Goal: Find contact information: Find contact information

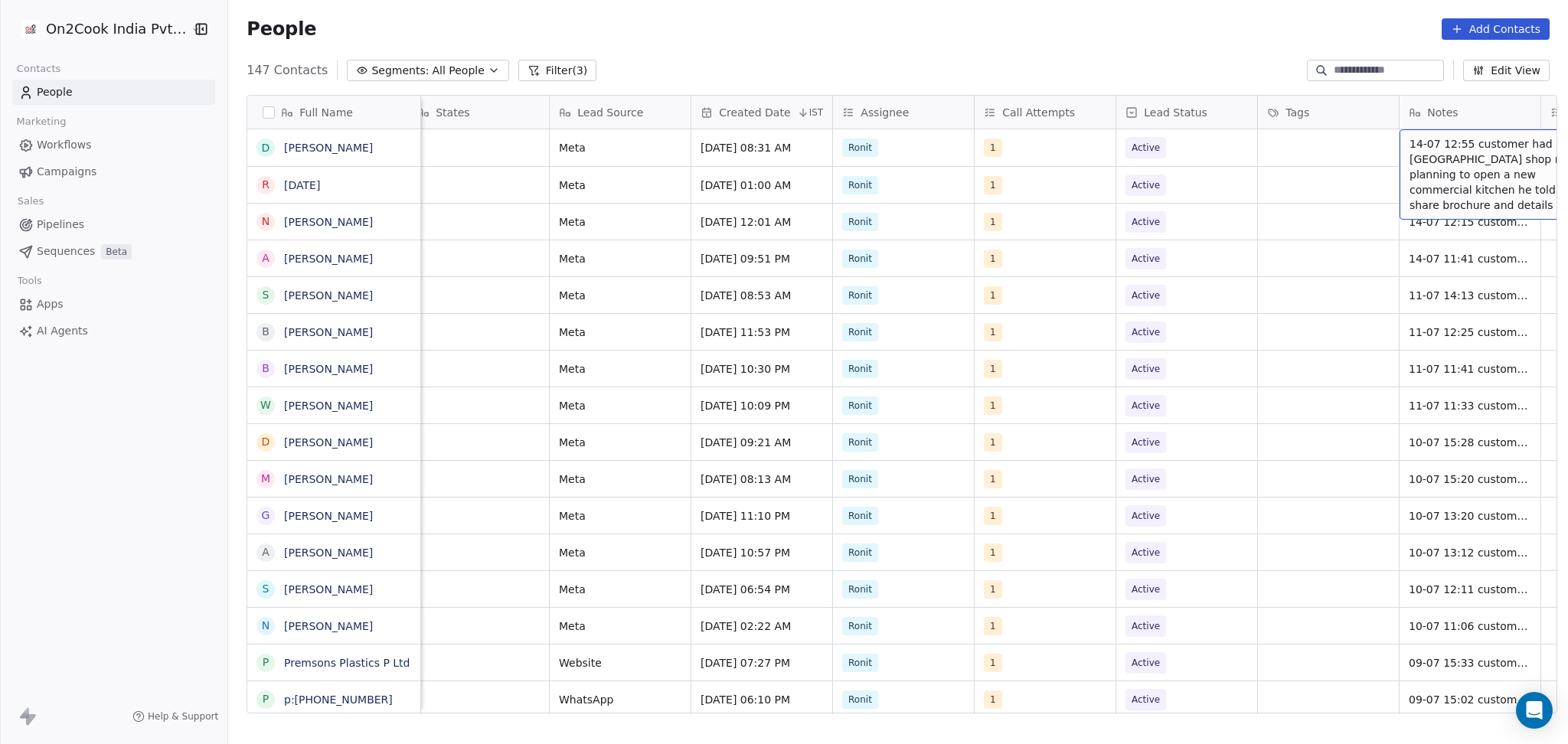
scroll to position [0, 1005]
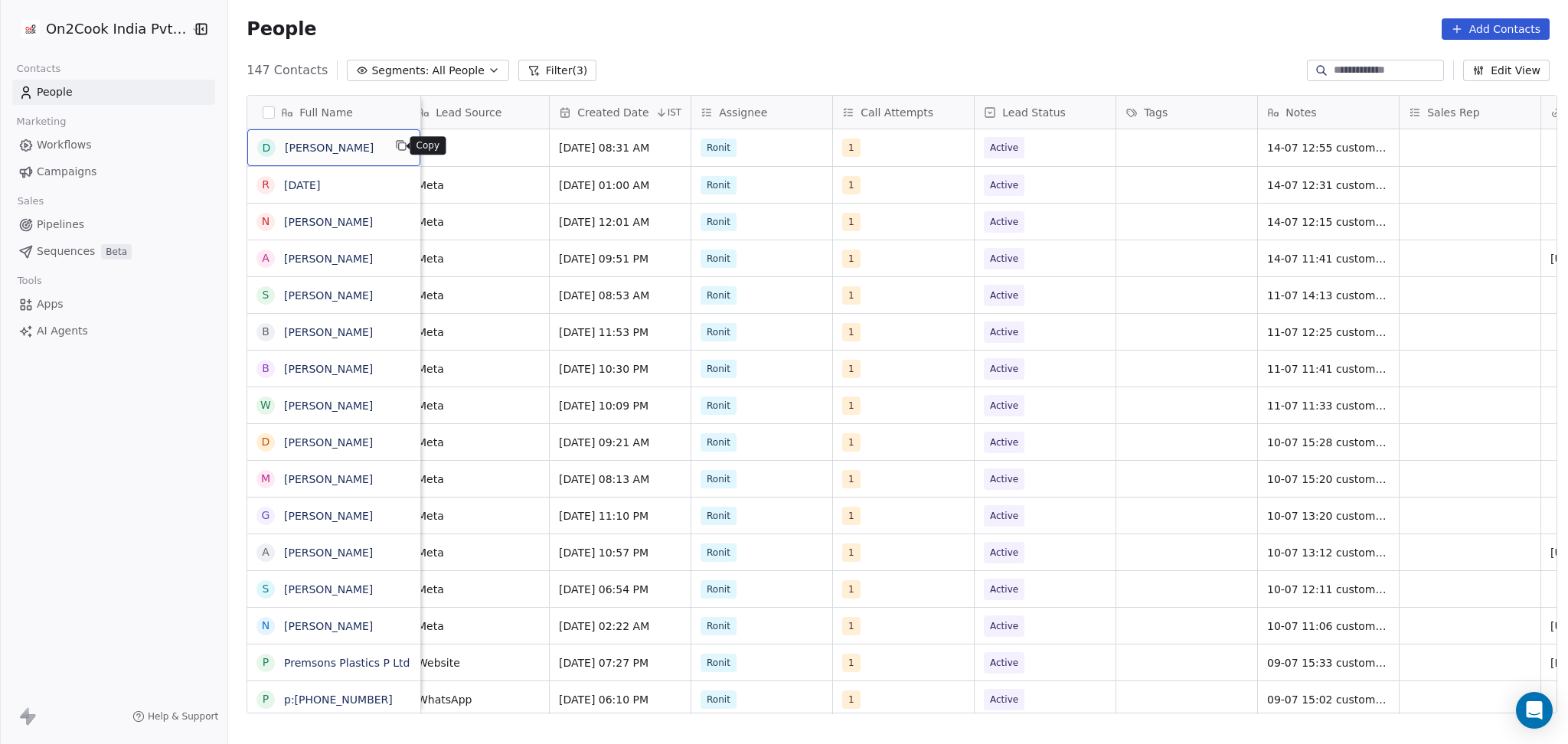
click at [397, 151] on icon "grid" at bounding box center [401, 144] width 12 height 12
click at [397, 148] on icon "grid" at bounding box center [401, 144] width 7 height 7
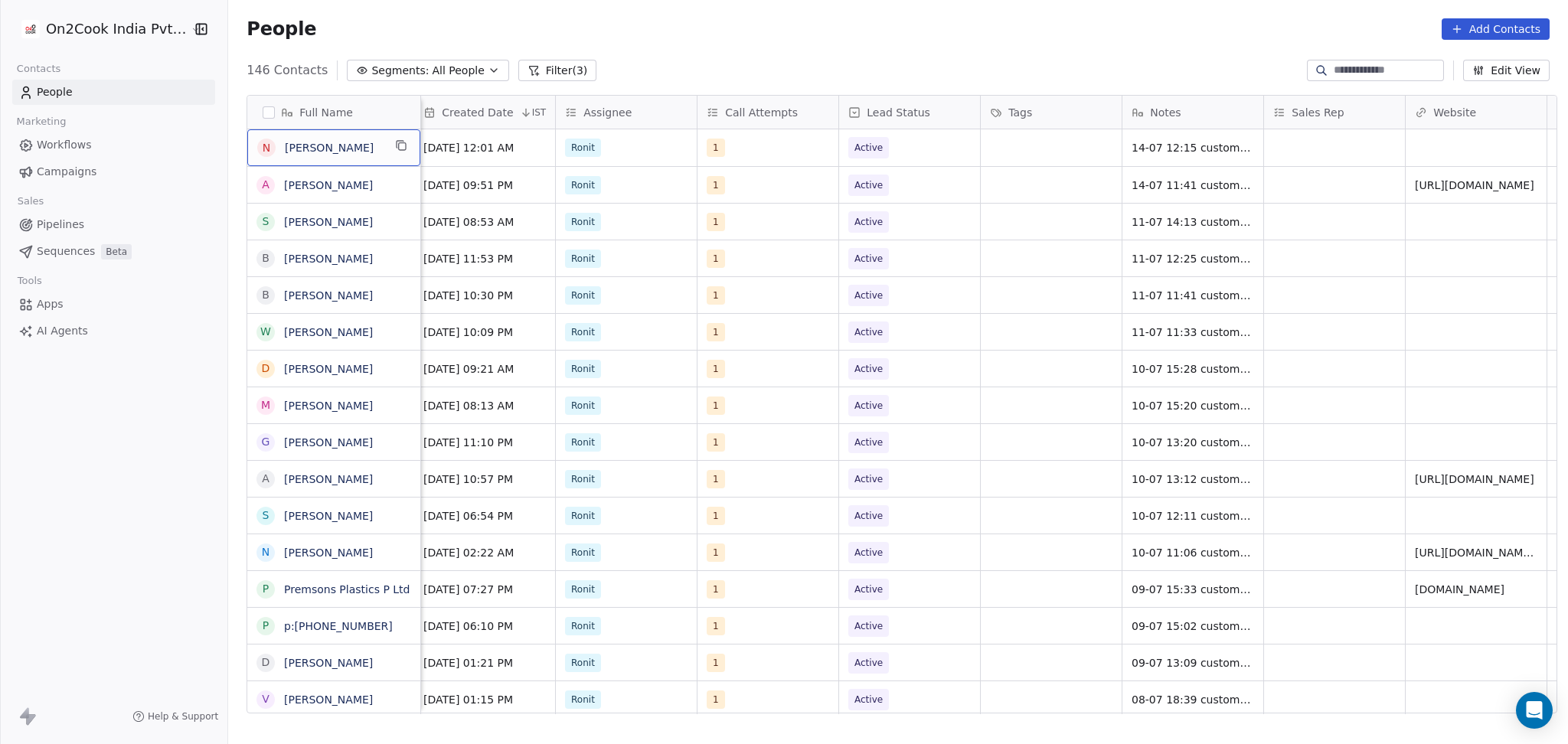
scroll to position [0, 1146]
click at [392, 144] on button "grid" at bounding box center [402, 145] width 18 height 18
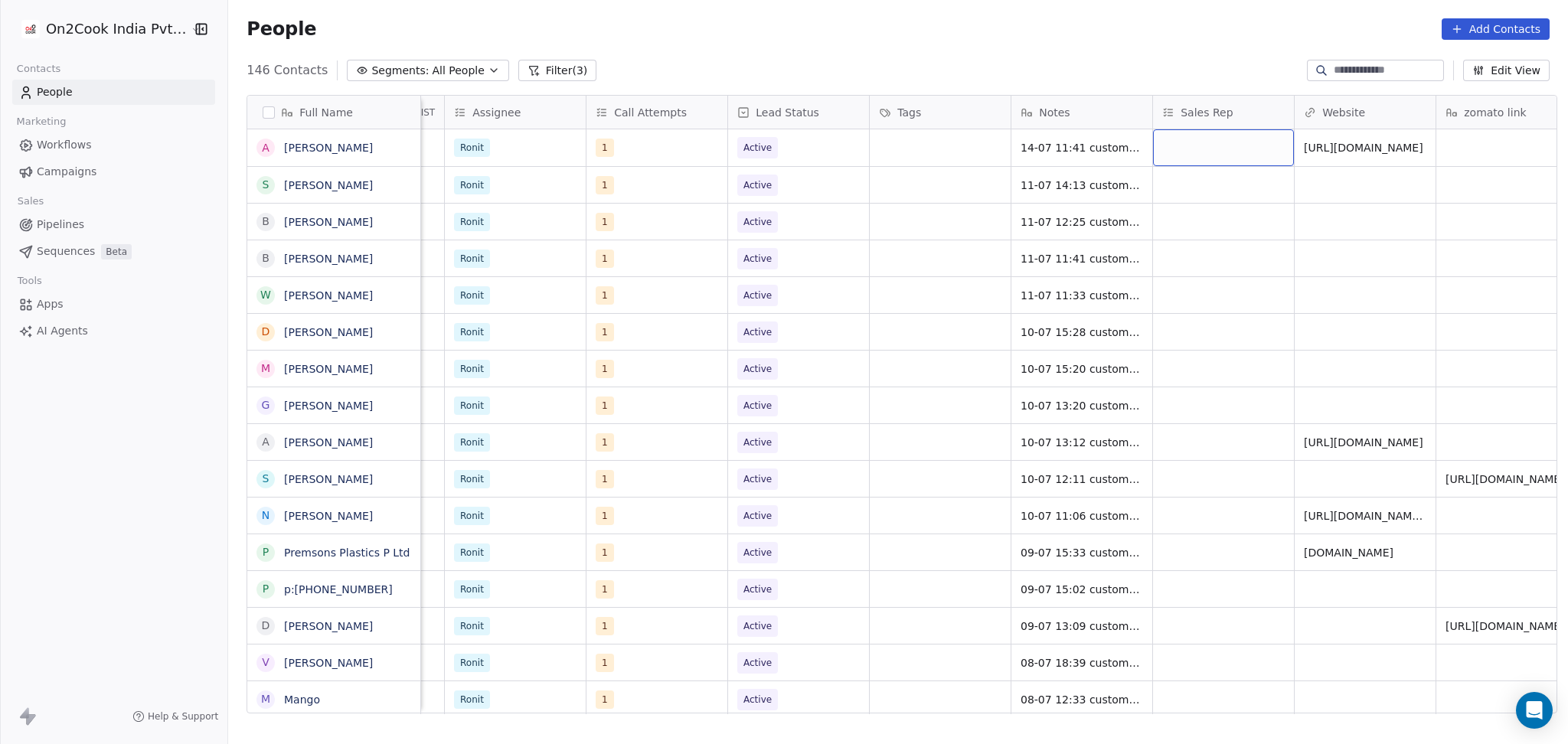
scroll to position [0, 1206]
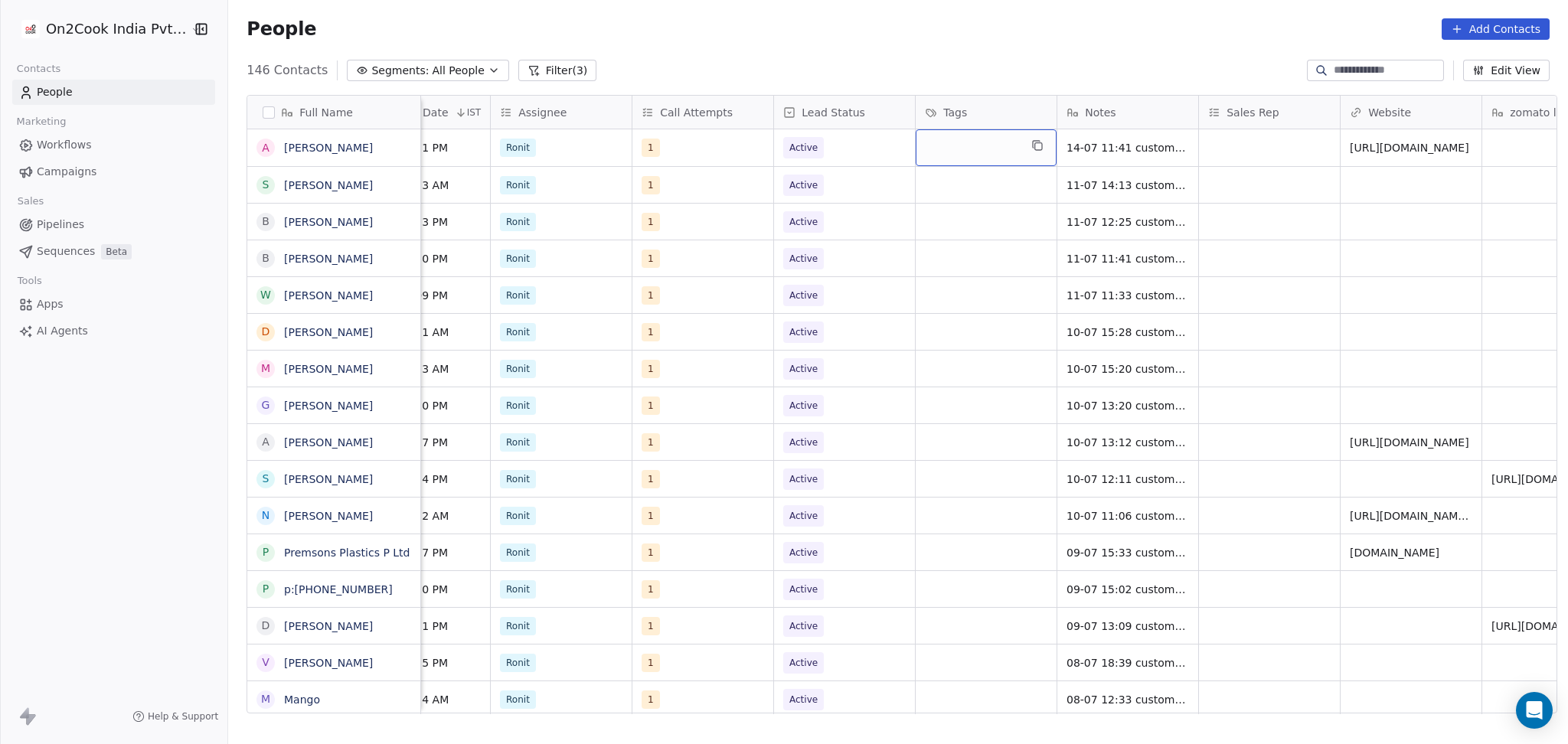
click at [997, 151] on div "grid" at bounding box center [986, 147] width 141 height 36
click at [397, 144] on icon "grid" at bounding box center [401, 144] width 7 height 7
click at [398, 154] on div "A [PERSON_NAME]" at bounding box center [333, 147] width 173 height 36
click at [385, 157] on div "A [PERSON_NAME]" at bounding box center [333, 147] width 173 height 36
click at [396, 145] on icon "grid" at bounding box center [401, 144] width 12 height 12
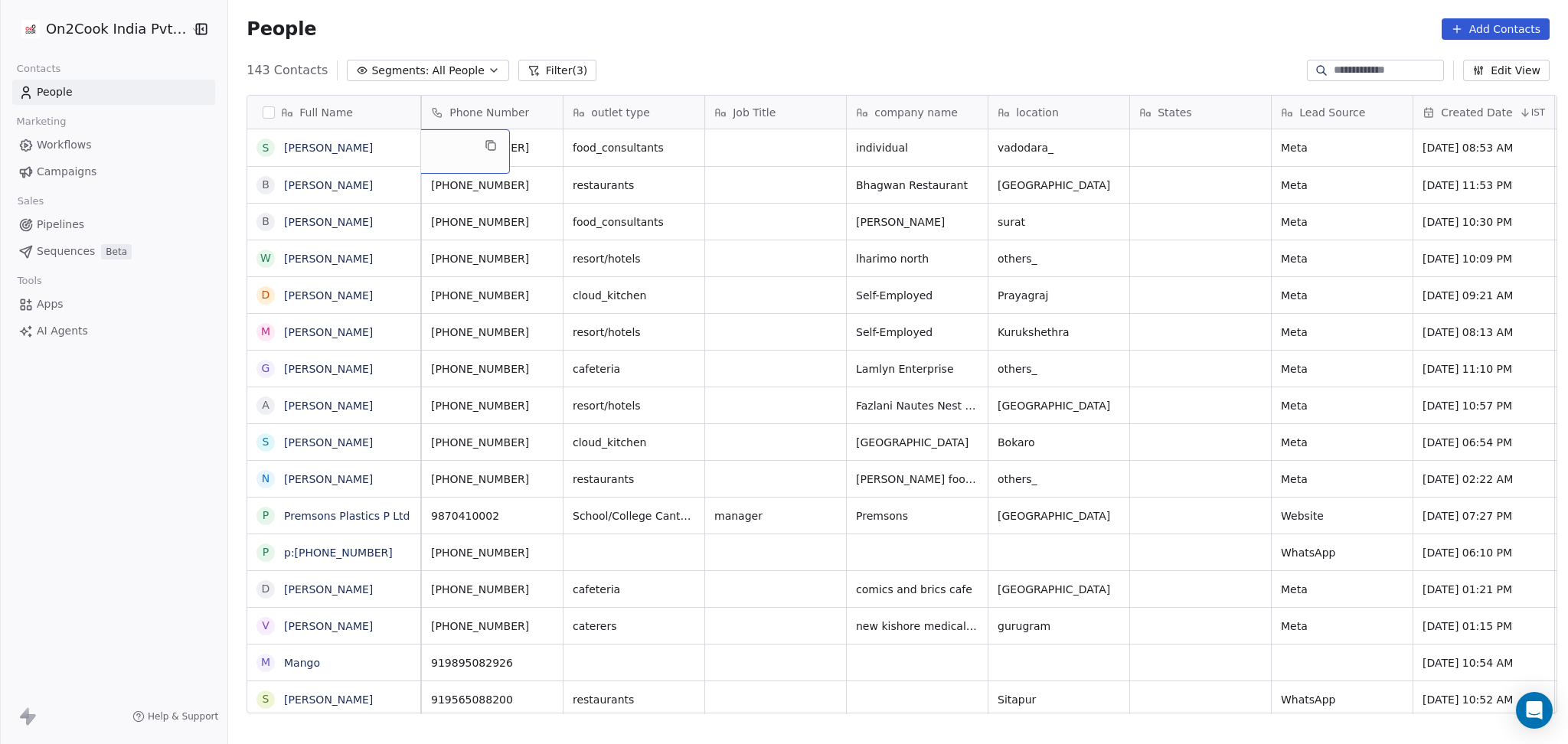
scroll to position [0, 0]
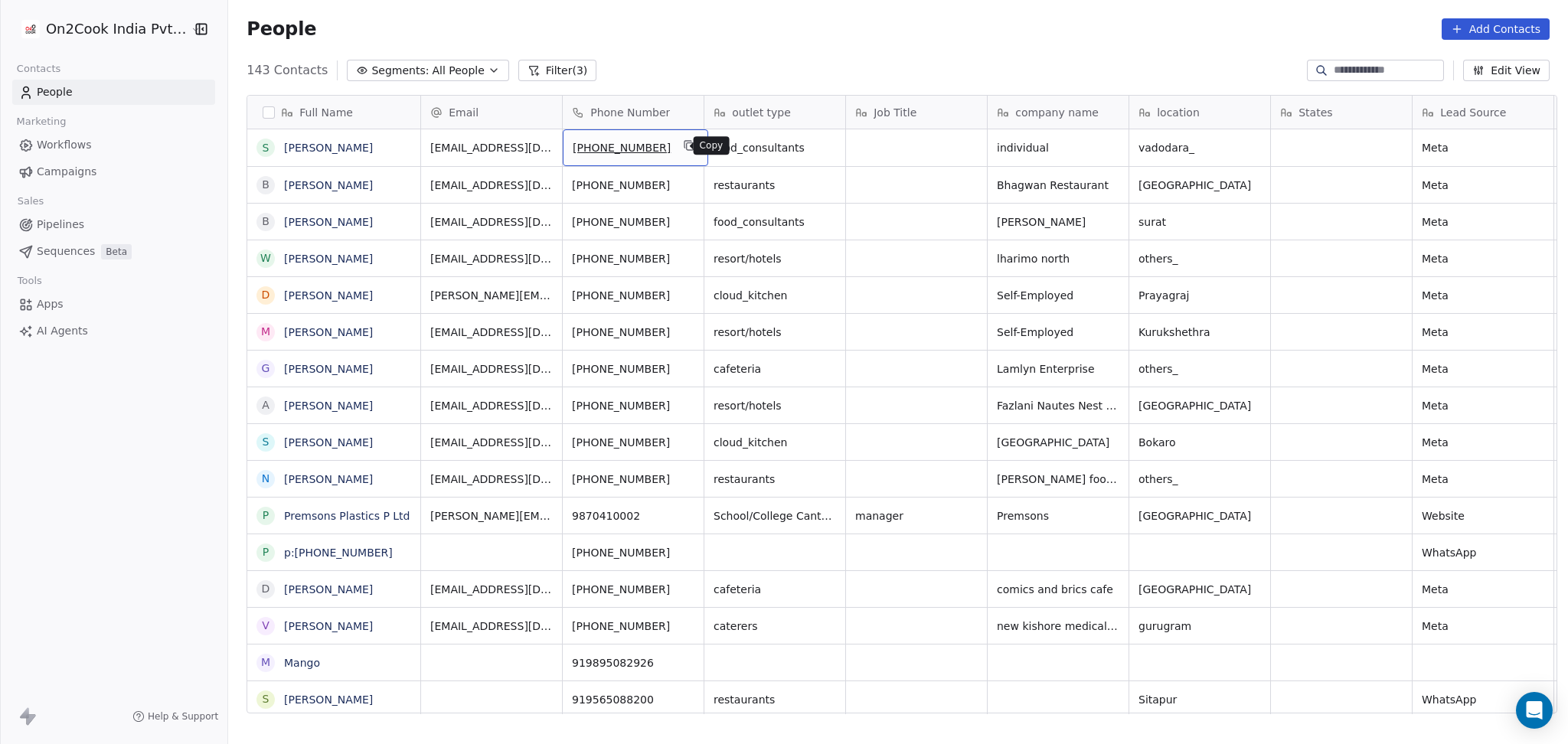
click at [687, 150] on icon "grid" at bounding box center [690, 147] width 7 height 7
click at [572, 145] on span "[PHONE_NUMBER]" at bounding box center [621, 147] width 98 height 15
click at [571, 145] on input "**********" at bounding box center [625, 149] width 134 height 31
click at [569, 152] on input "**********" at bounding box center [625, 149] width 134 height 31
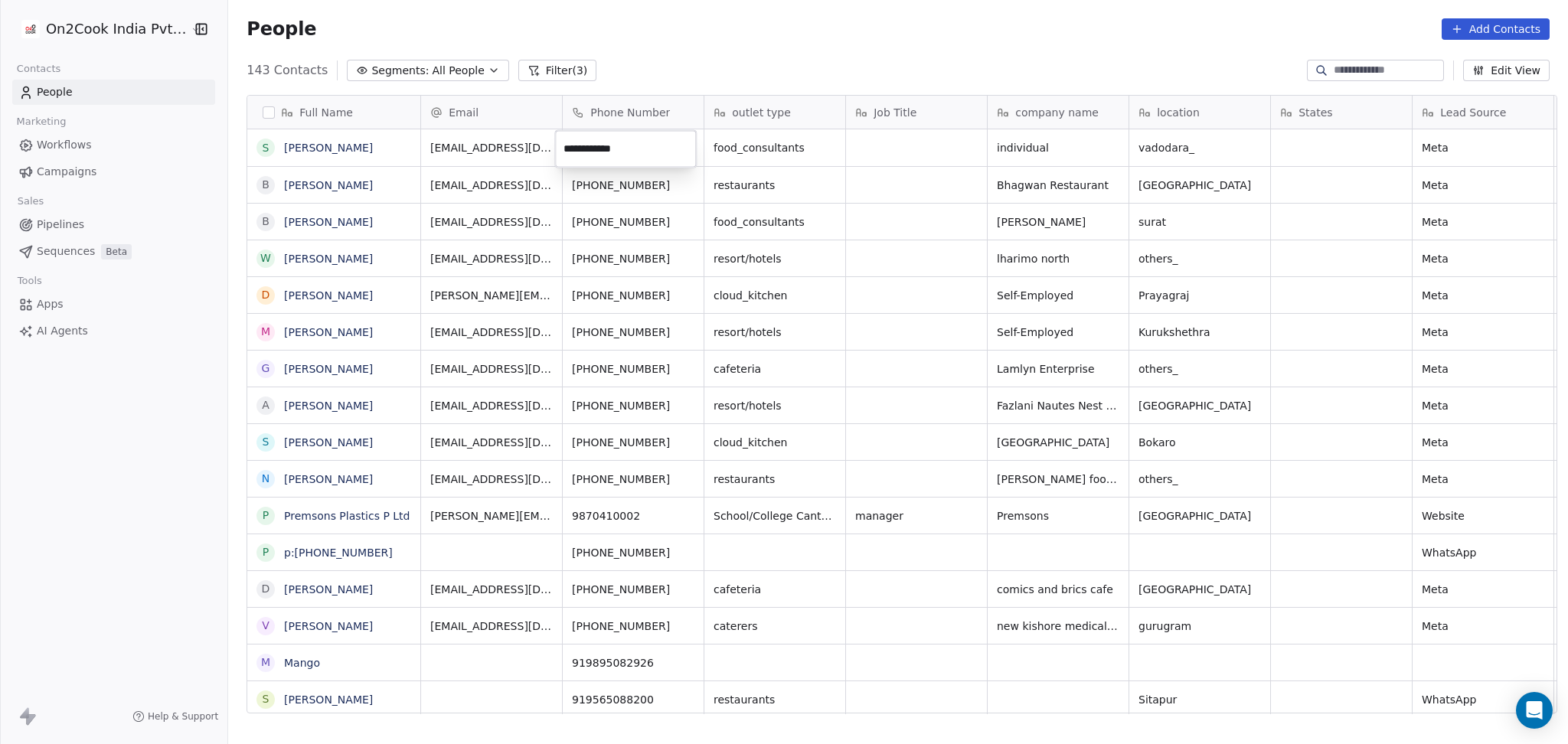
type input "**********"
click at [904, 159] on html "On2Cook India Pvt. Ltd. Contacts People Marketing Workflows Campaigns Sales Pip…" at bounding box center [784, 372] width 1568 height 744
click at [395, 146] on icon "grid" at bounding box center [401, 144] width 12 height 12
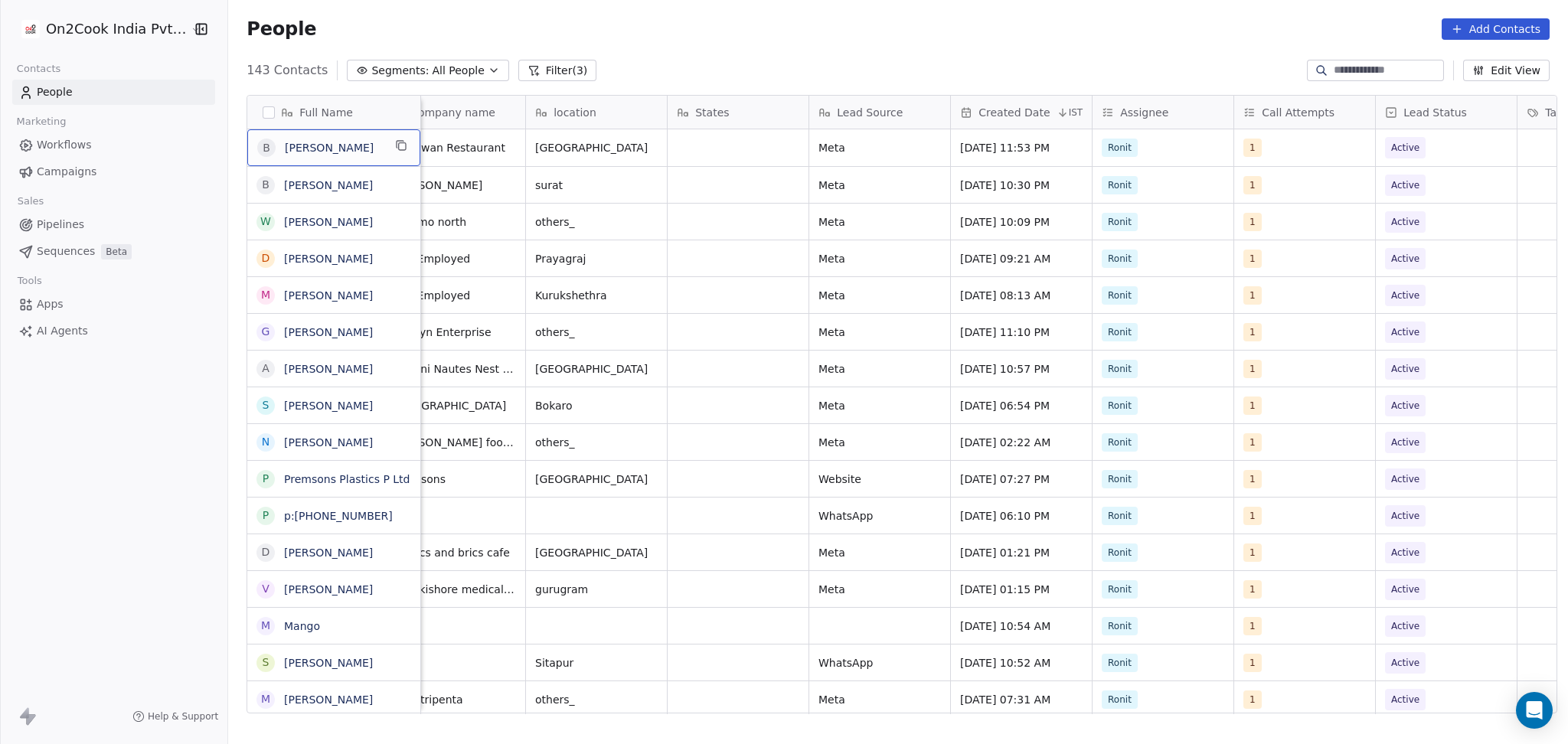
scroll to position [1, 642]
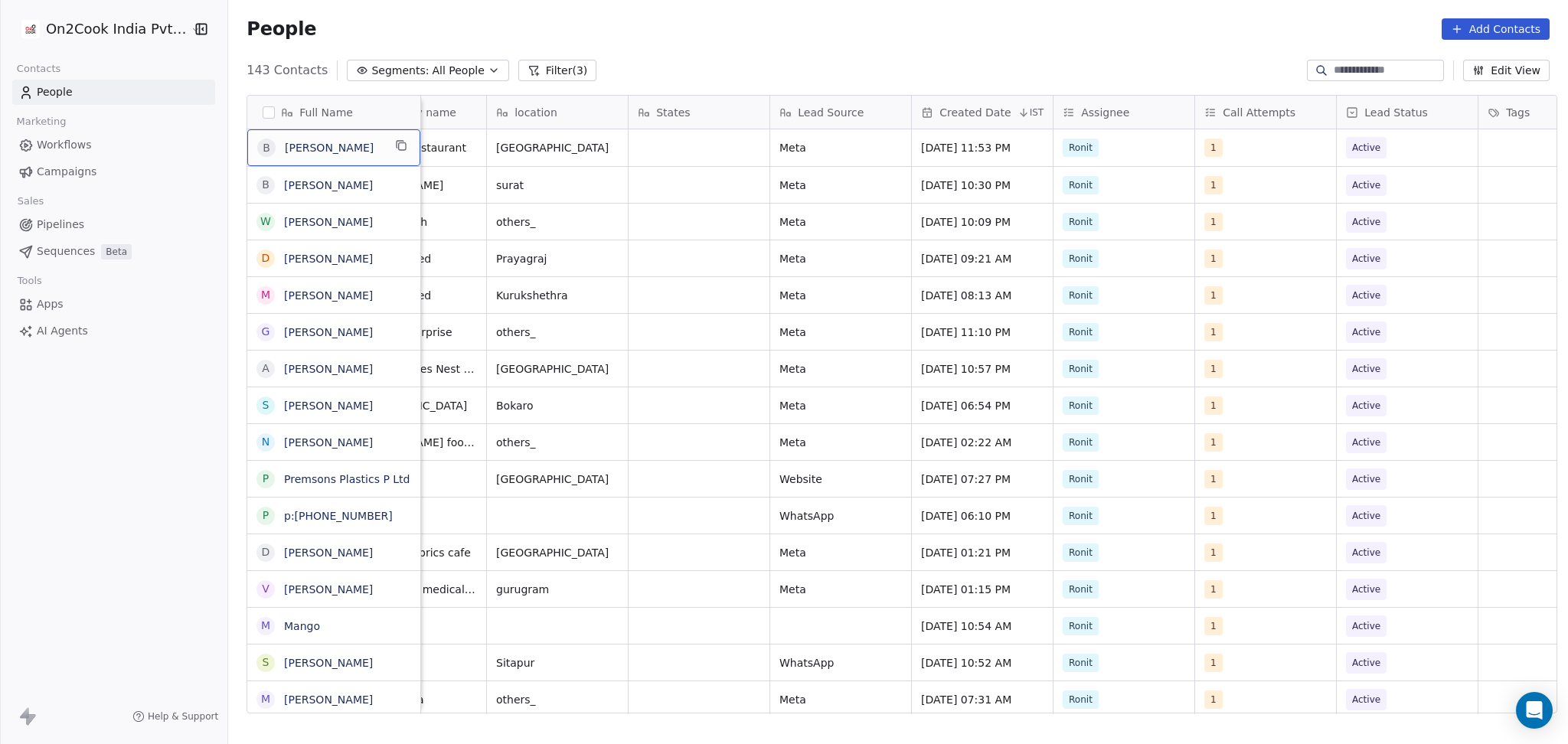
click at [519, 60] on button "Filter (3)" at bounding box center [558, 71] width 79 height 22
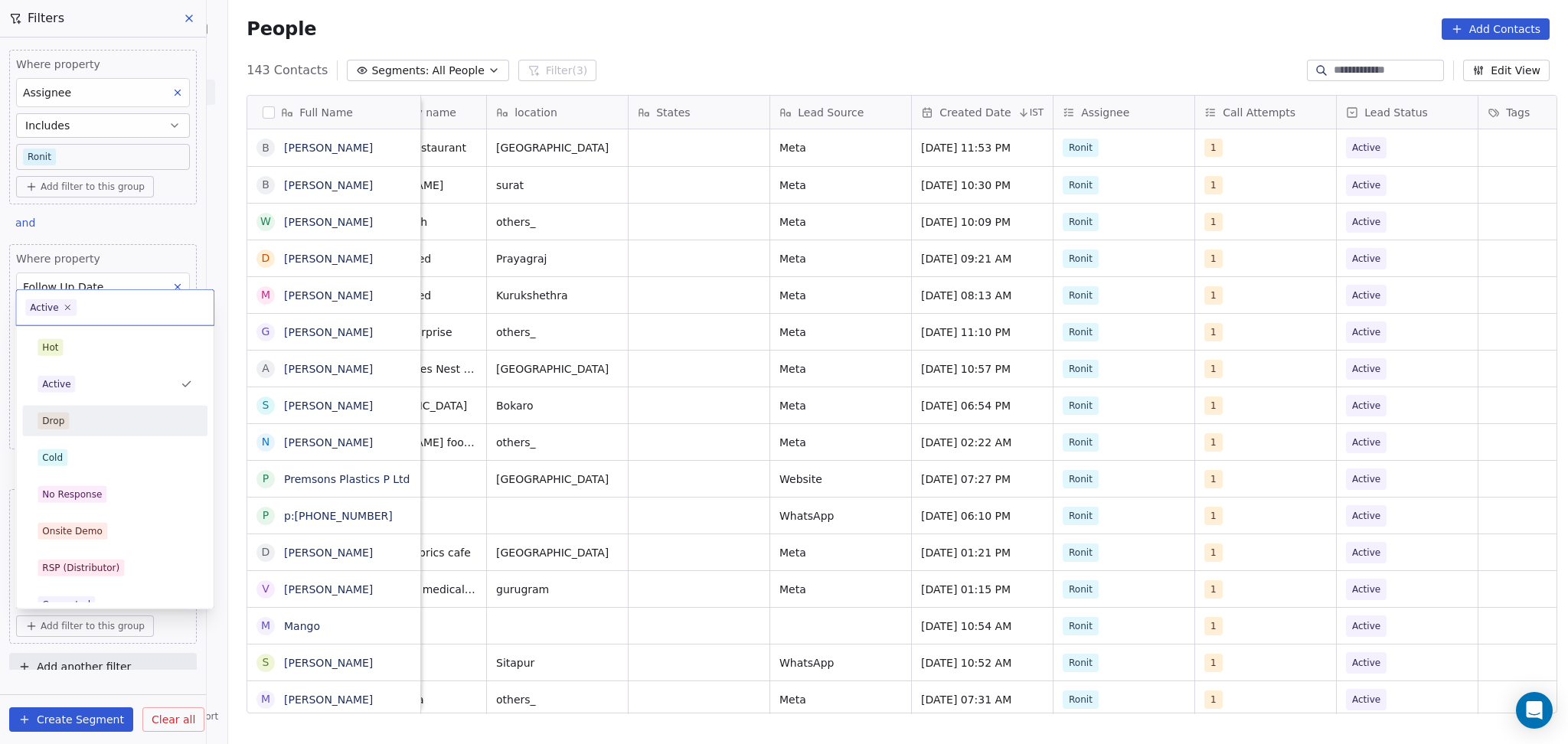
click at [386, 151] on html "On2Cook India Pvt. Ltd. Contacts People Marketing Workflows Campaigns Sales Pip…" at bounding box center [784, 372] width 1568 height 744
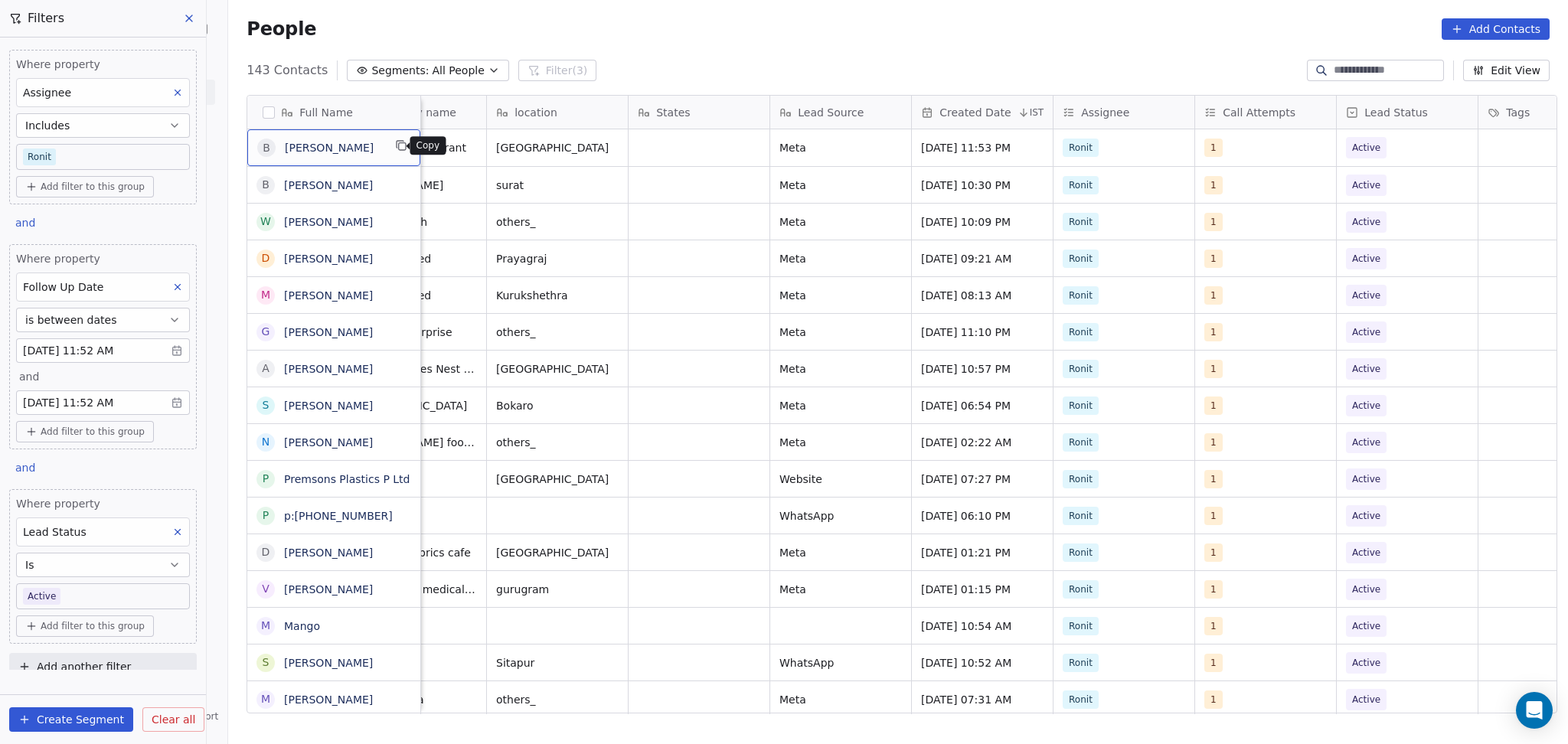
click at [396, 147] on icon "grid" at bounding box center [401, 144] width 12 height 12
click at [94, 595] on body "On2Cook India Pvt. Ltd. Contacts People Marketing Workflows Campaigns Sales Pip…" at bounding box center [784, 372] width 1568 height 744
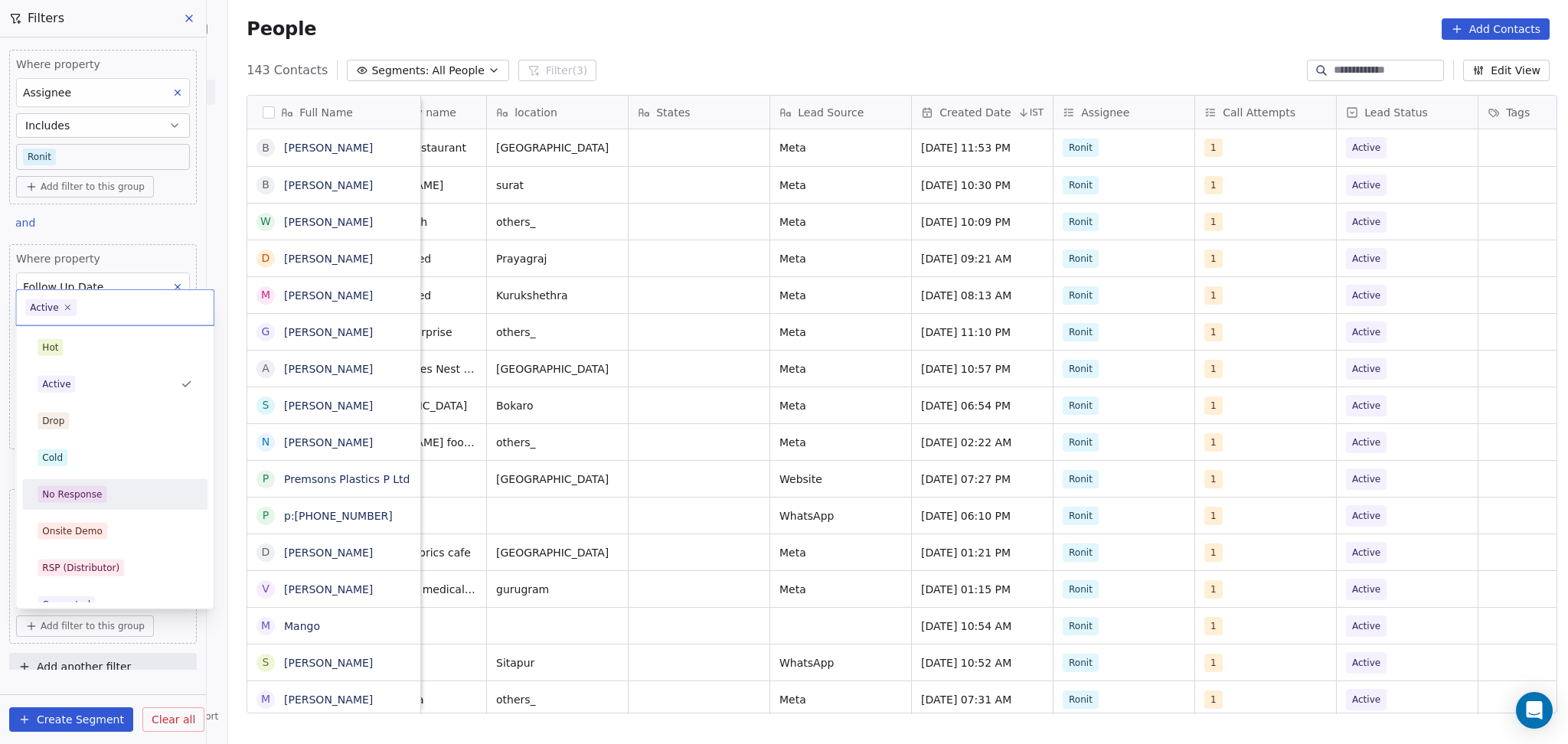
click at [90, 477] on div "Hot Active Drop Cold No Response Onsite Demo RSP (Distributor) Converted Duplic…" at bounding box center [114, 679] width 185 height 692
click at [90, 486] on span "No Response" at bounding box center [72, 494] width 69 height 17
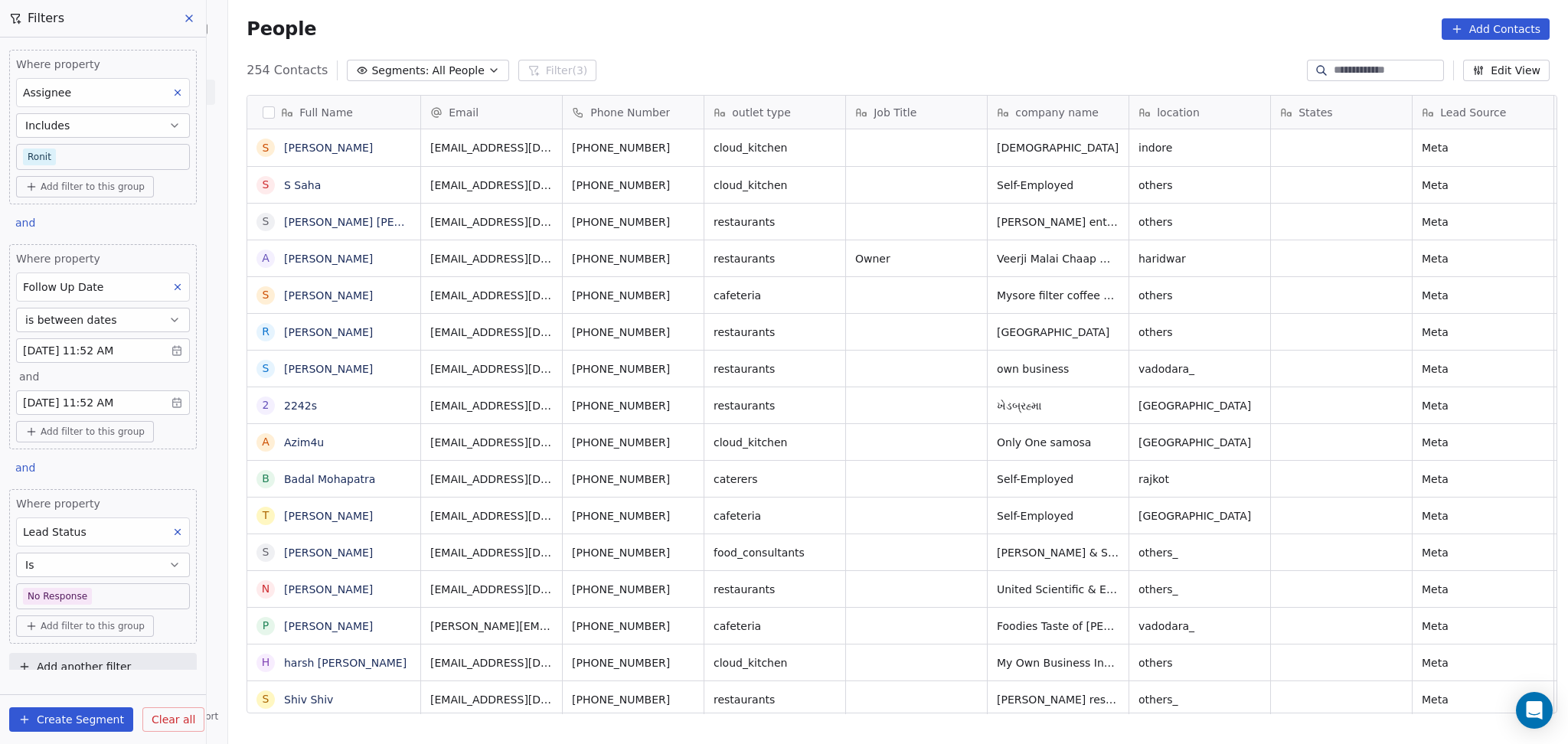
scroll to position [640, 1332]
click at [679, 156] on div "[PHONE_NUMBER]" at bounding box center [635, 147] width 145 height 36
click at [398, 154] on button "grid" at bounding box center [402, 145] width 18 height 18
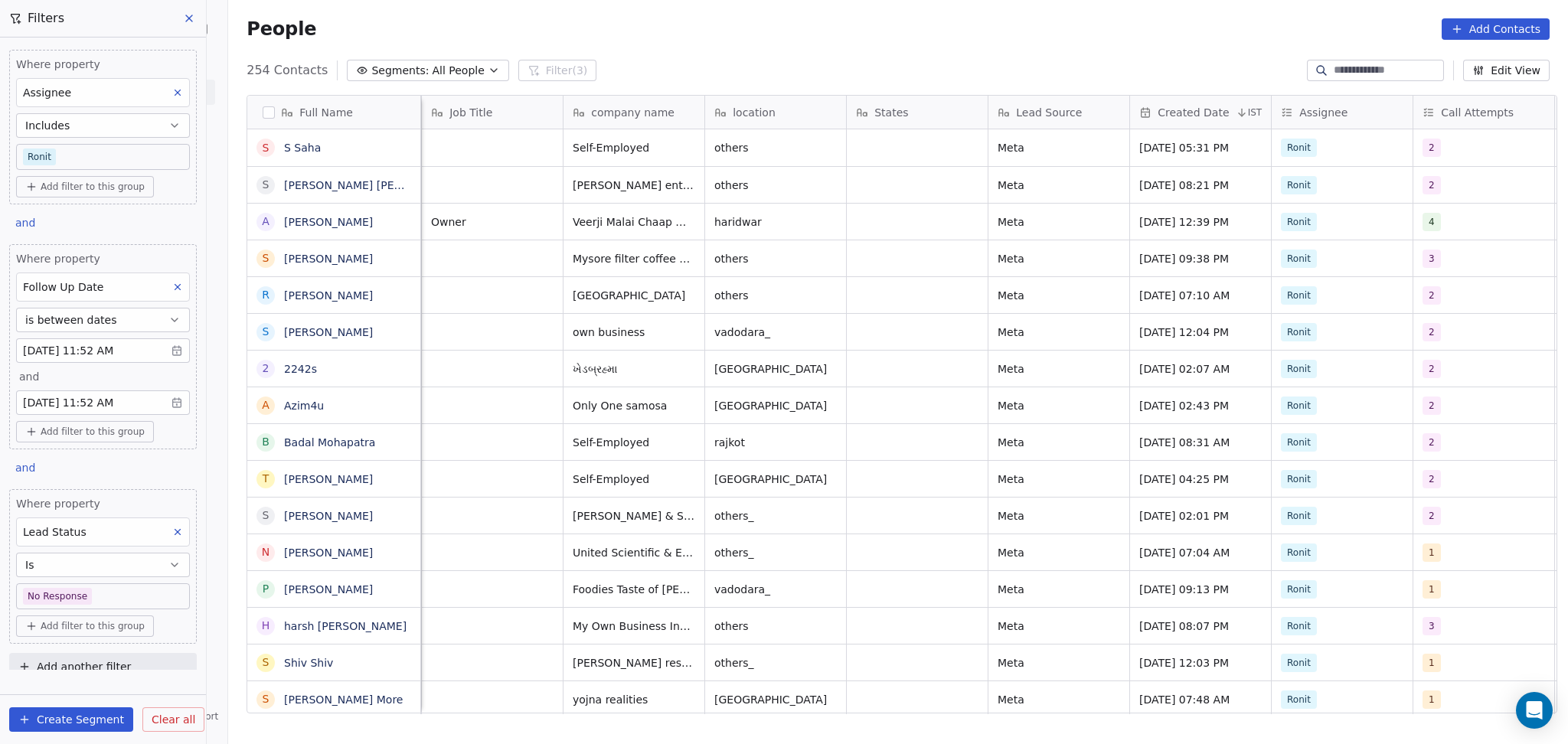
scroll to position [0, 284]
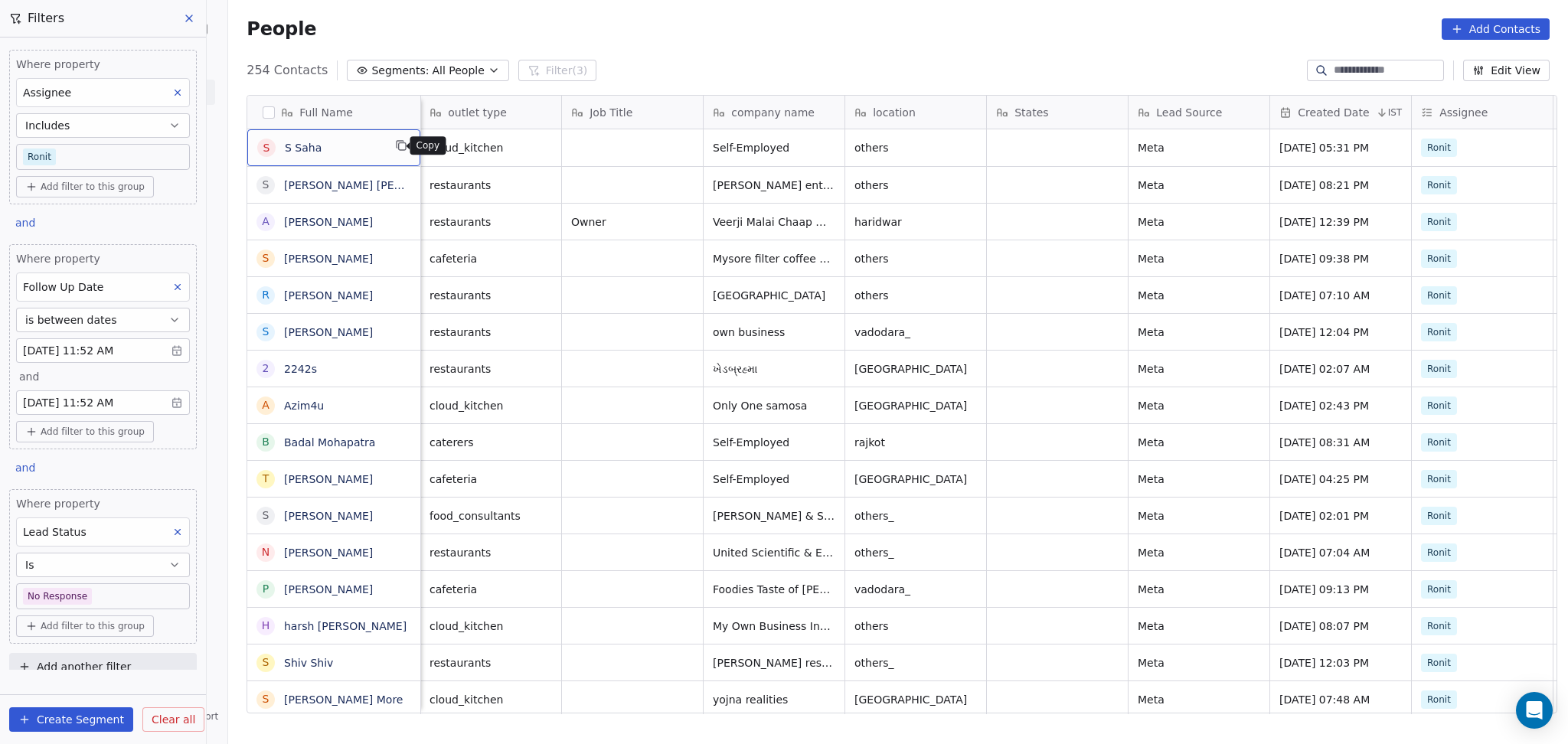
click at [397, 146] on icon "grid" at bounding box center [401, 144] width 12 height 12
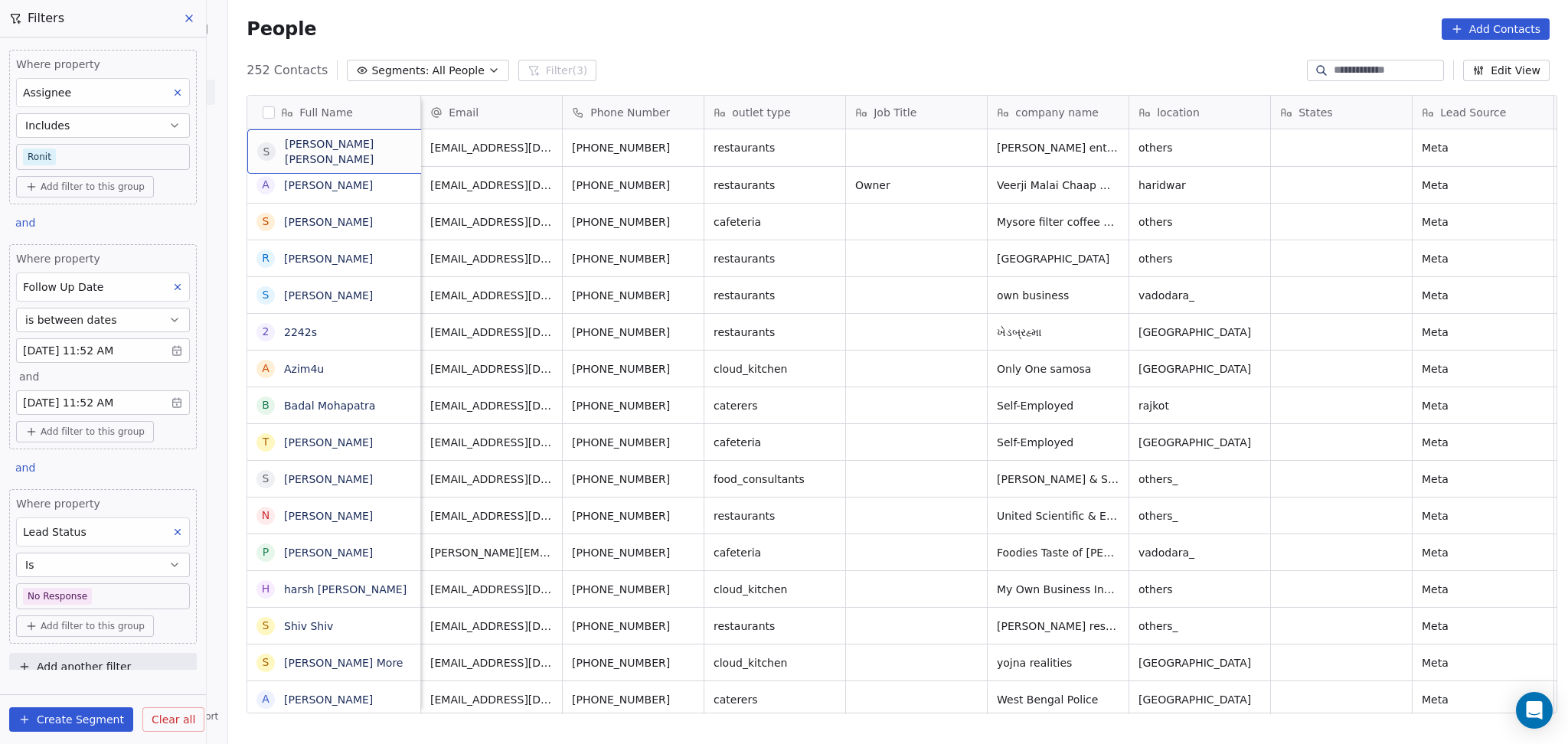
scroll to position [0, 1]
click at [452, 149] on icon "grid" at bounding box center [457, 144] width 12 height 12
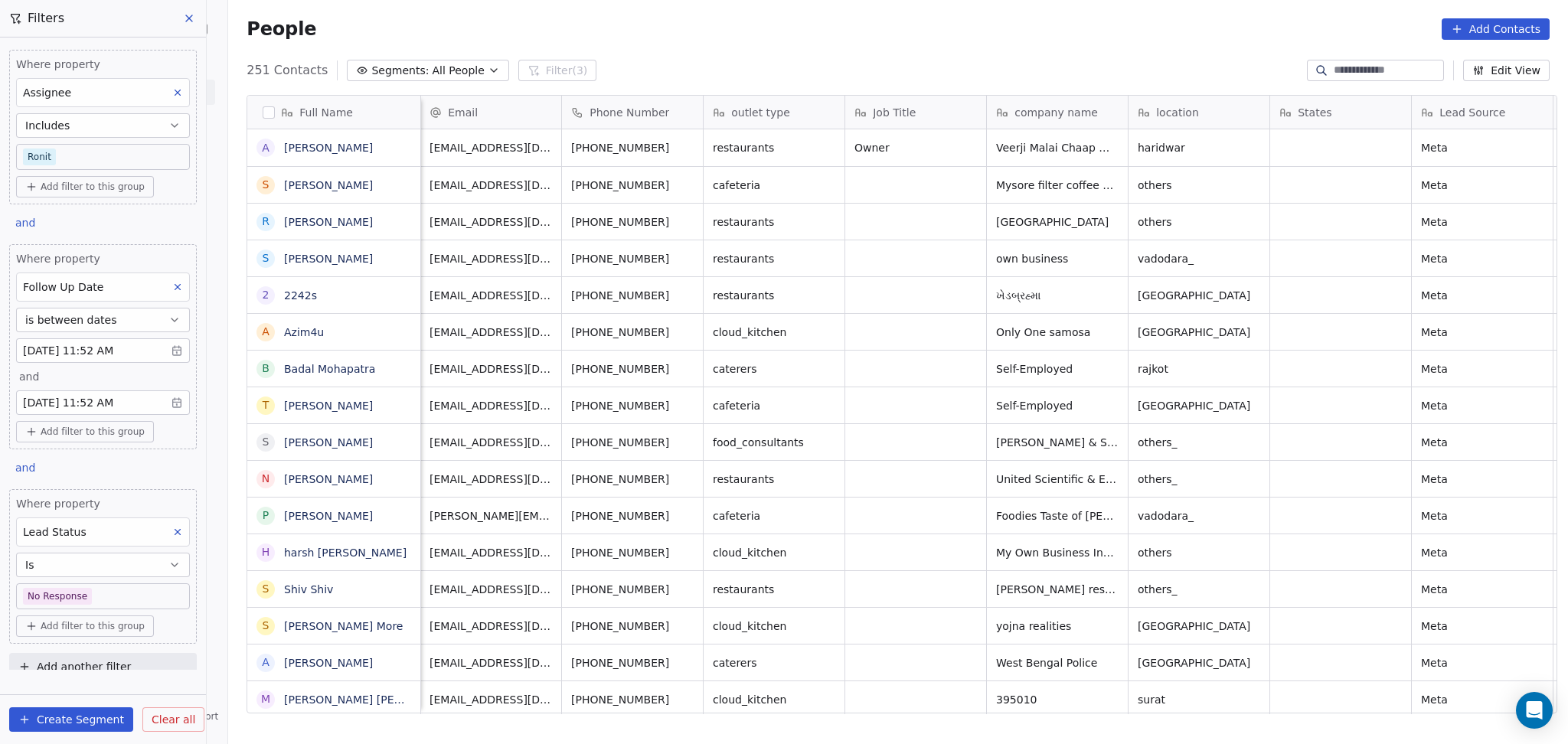
click at [395, 144] on icon "grid" at bounding box center [401, 144] width 12 height 12
click at [402, 183] on icon "grid" at bounding box center [401, 183] width 12 height 12
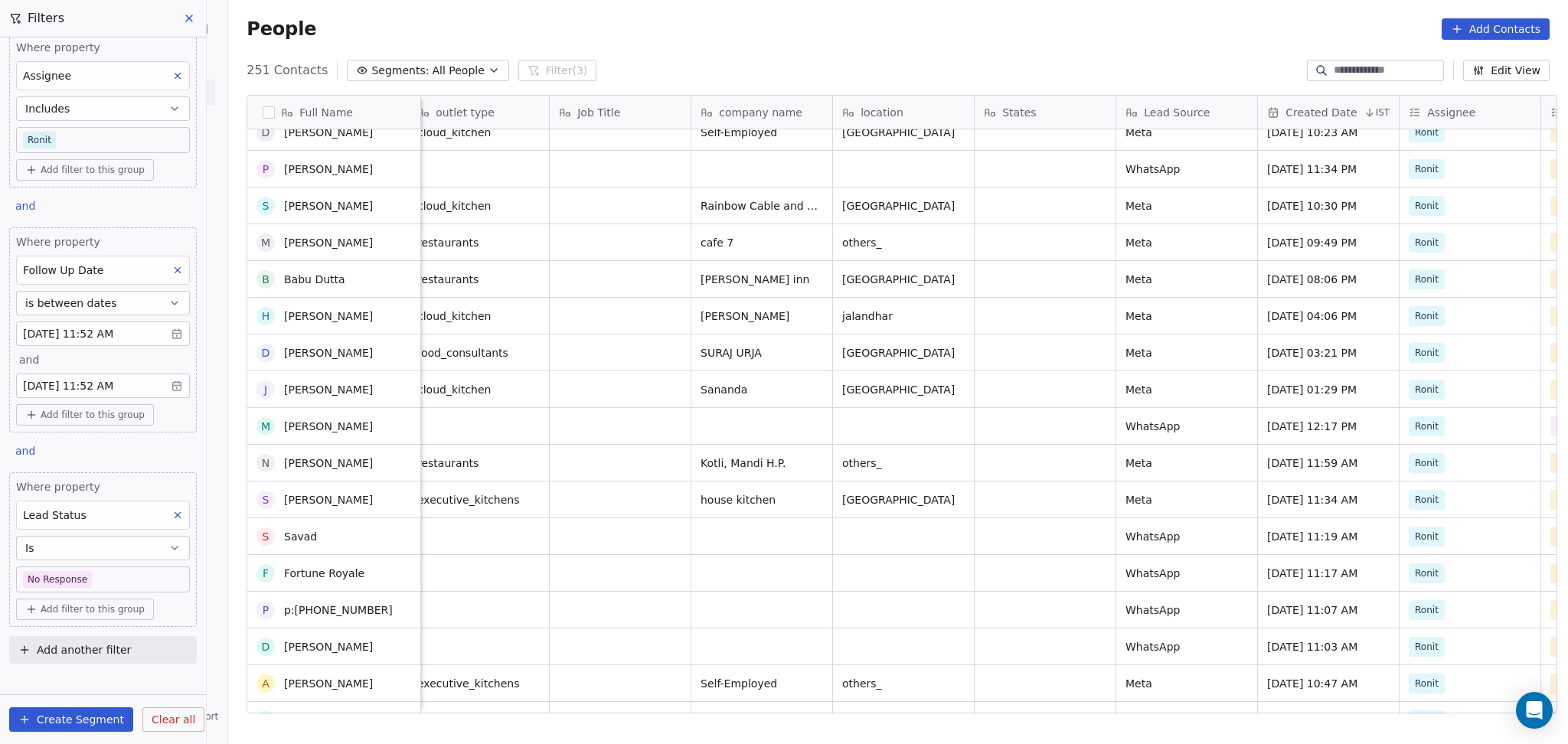
scroll to position [714, 0]
click at [1015, 506] on div "grid" at bounding box center [1045, 500] width 141 height 36
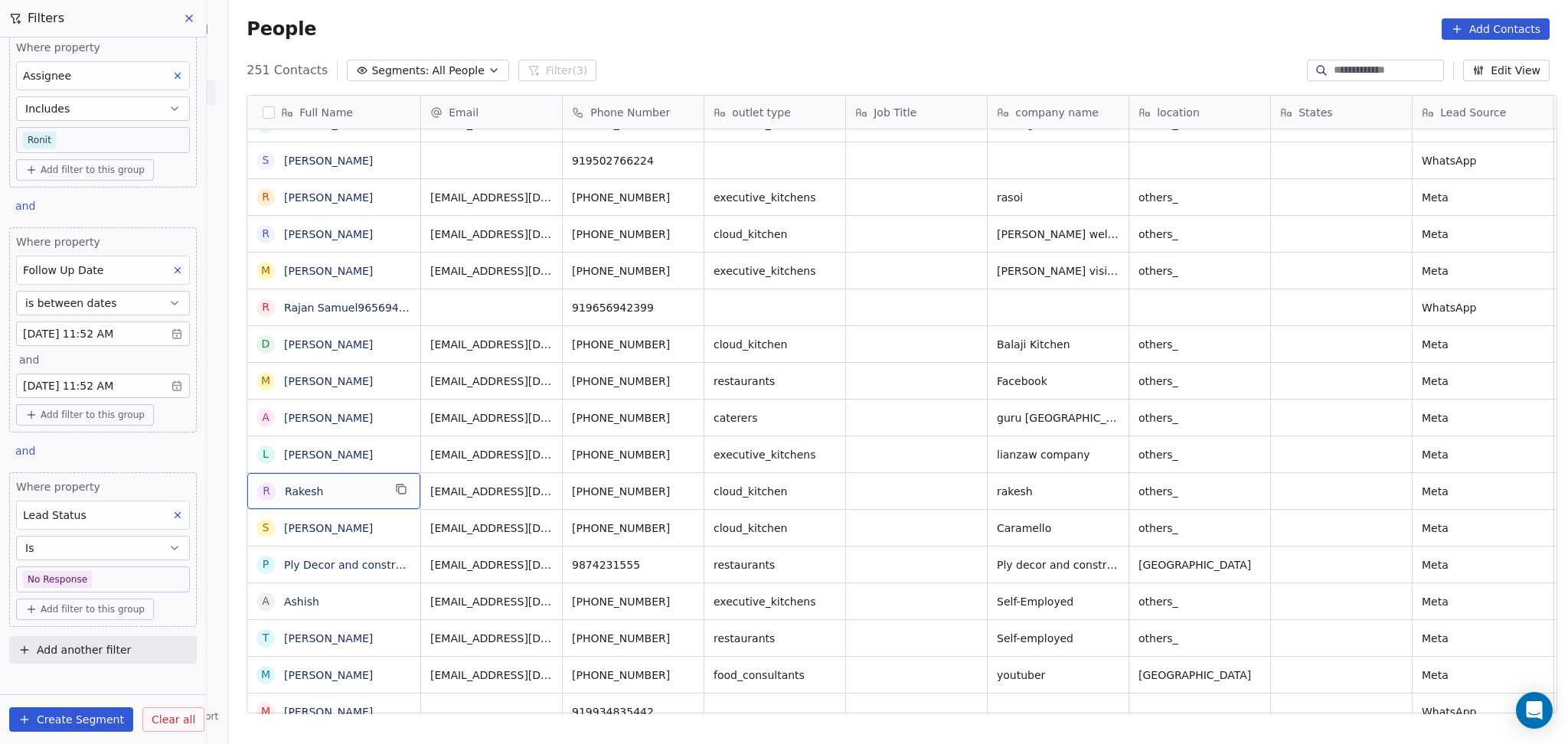
scroll to position [0, 1]
click at [398, 494] on icon "grid" at bounding box center [401, 489] width 12 height 12
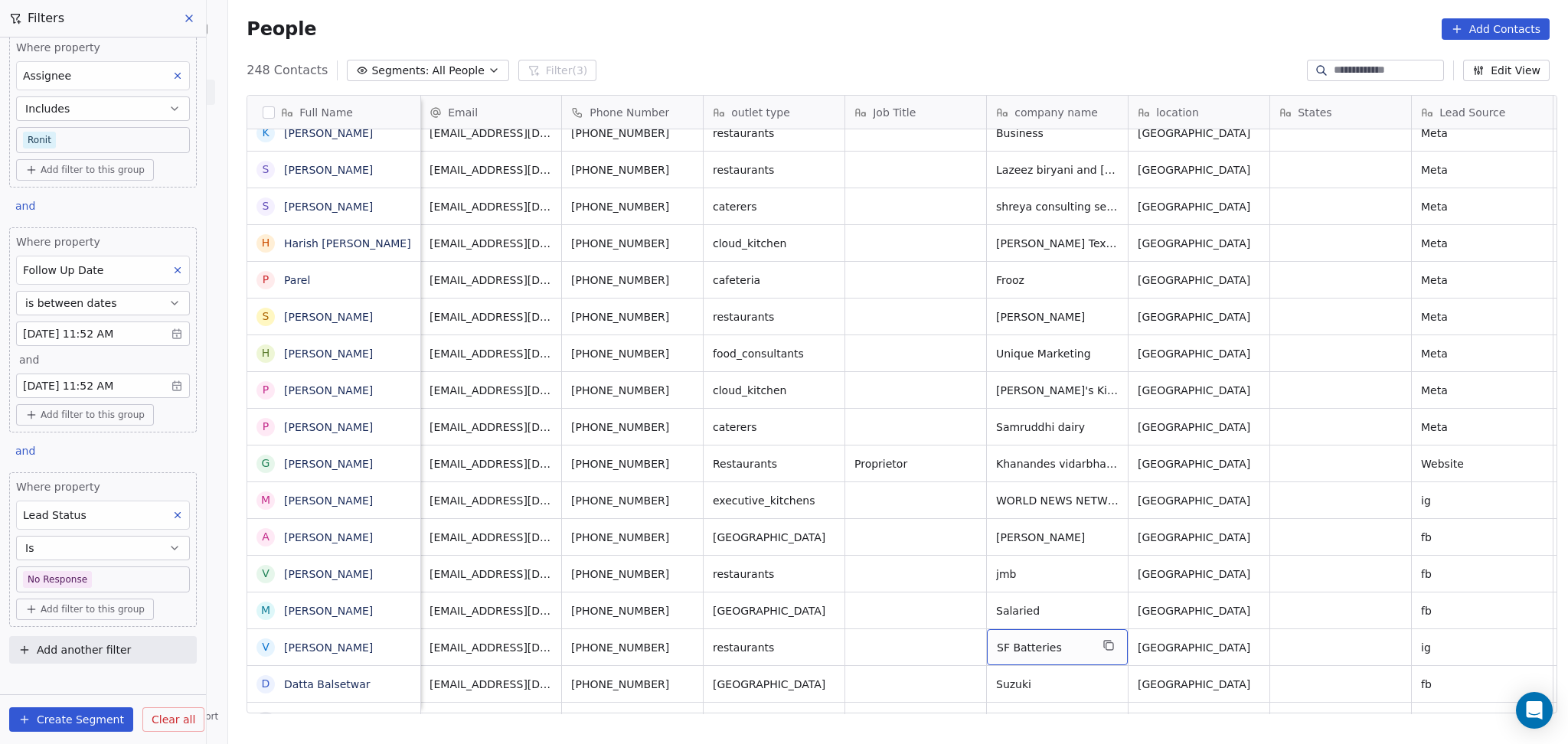
click at [1050, 652] on span "SF Batteries" at bounding box center [1043, 648] width 94 height 15
click at [966, 643] on html "On2Cook India Pvt. Ltd. Contacts People Marketing Workflows Campaigns Sales Pip…" at bounding box center [784, 372] width 1568 height 744
click at [397, 647] on icon "grid" at bounding box center [401, 644] width 7 height 7
click at [392, 378] on div "P [PERSON_NAME]" at bounding box center [333, 391] width 173 height 36
click at [395, 393] on icon "grid" at bounding box center [401, 388] width 12 height 12
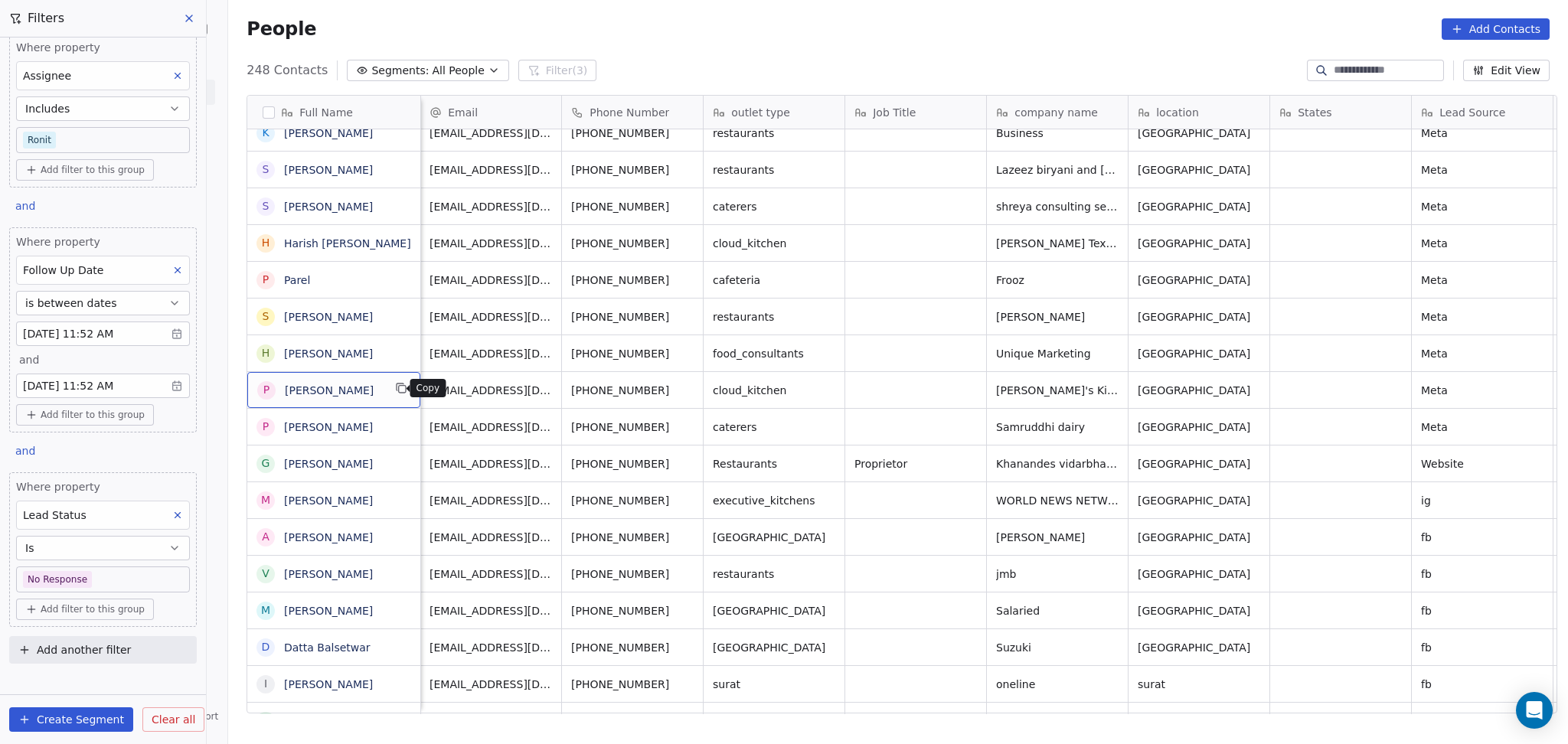
click at [399, 391] on icon "grid" at bounding box center [402, 390] width 7 height 7
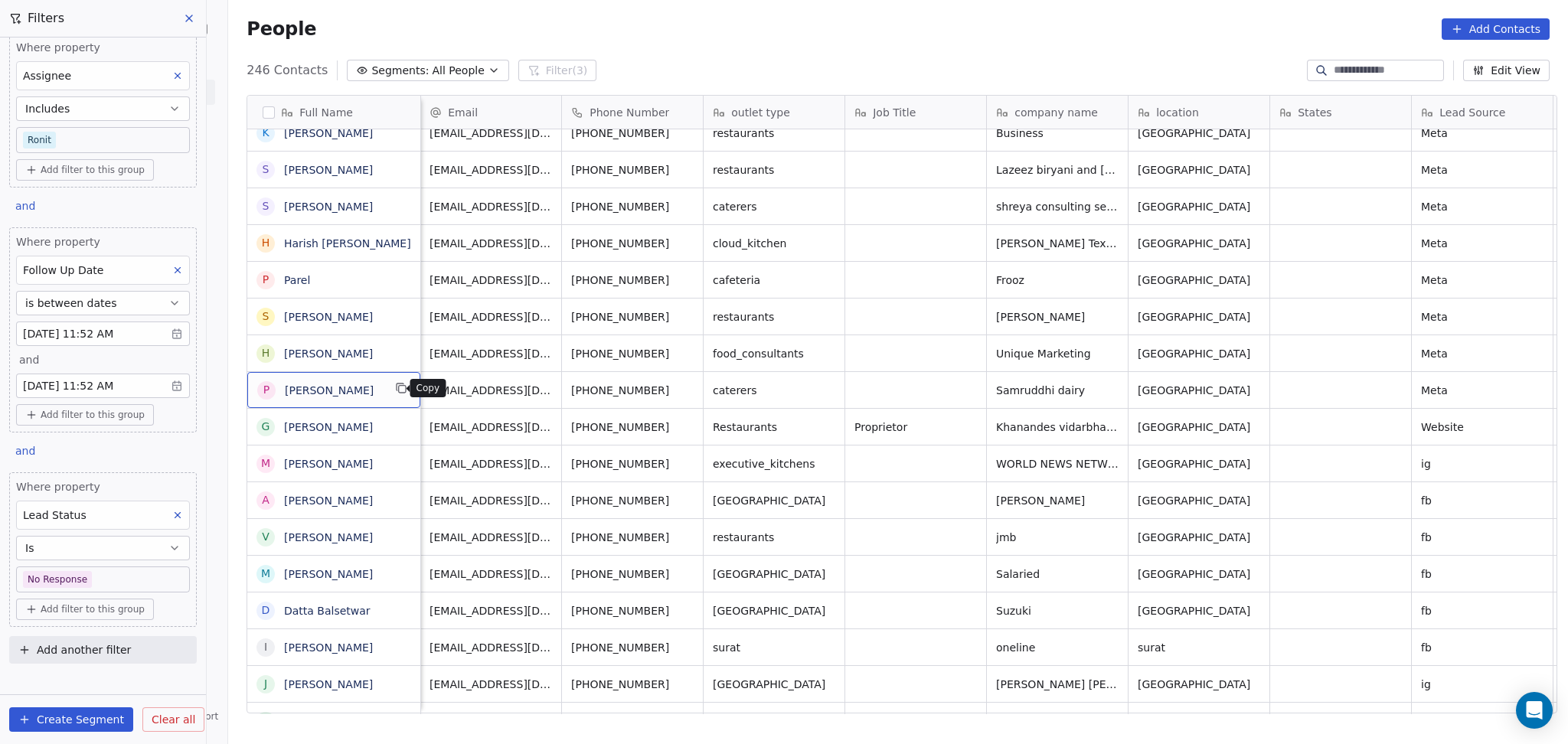
click at [396, 391] on icon "grid" at bounding box center [401, 388] width 12 height 12
